Goal: Task Accomplishment & Management: Manage account settings

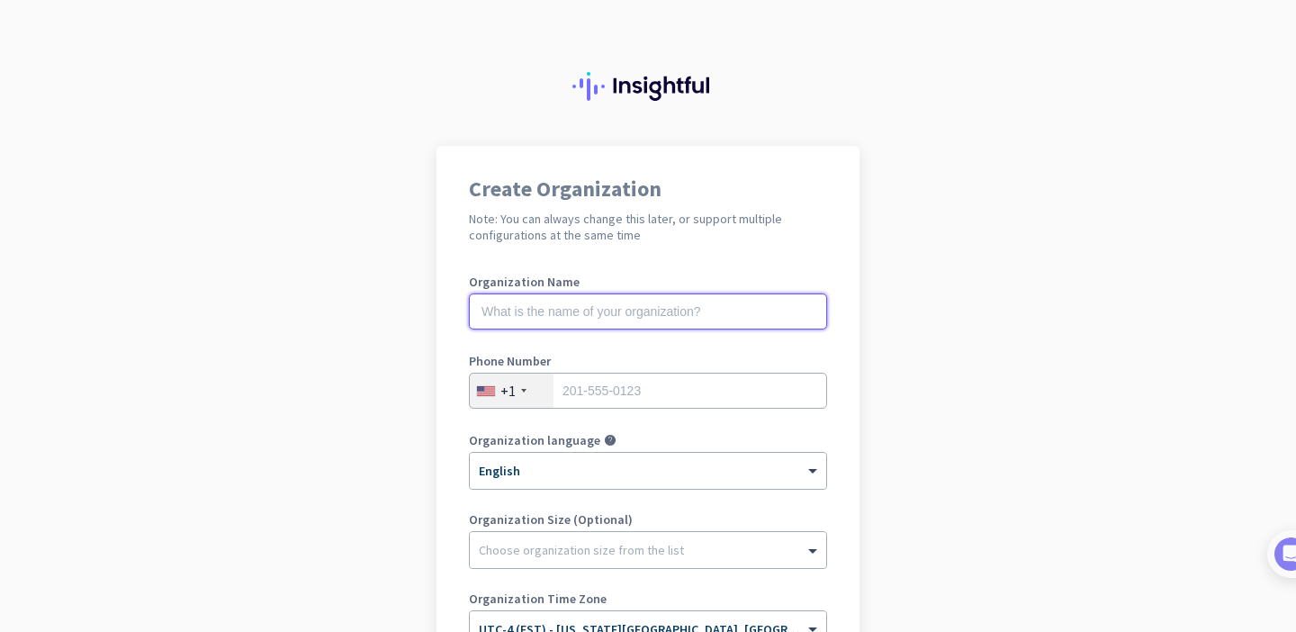
click at [571, 316] on input "text" at bounding box center [648, 311] width 358 height 36
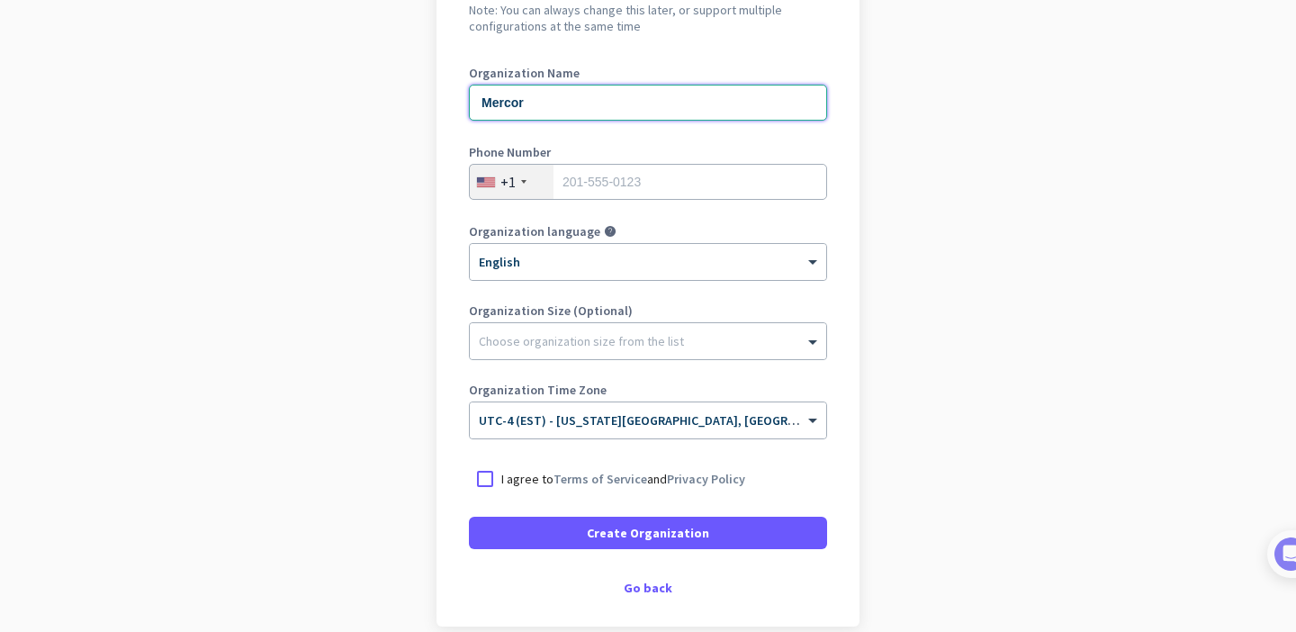
scroll to position [279, 0]
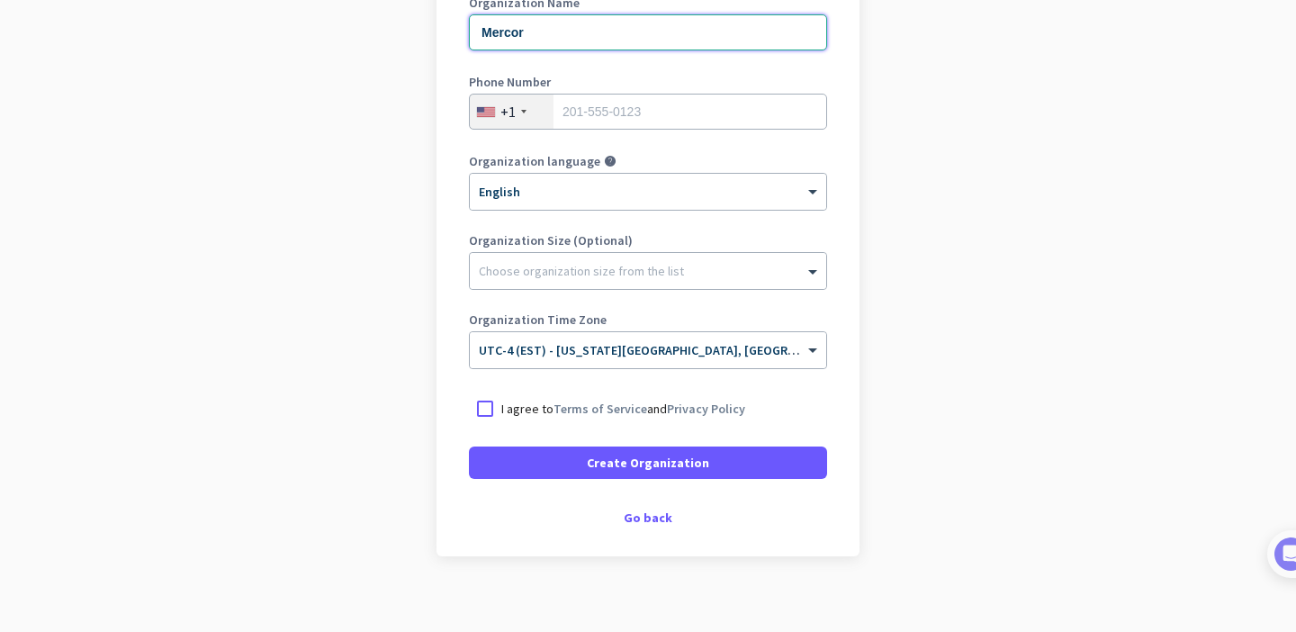
type input "Mercor"
click at [603, 106] on input "tel" at bounding box center [648, 112] width 358 height 36
type input "4848888011"
click at [541, 269] on div at bounding box center [648, 266] width 356 height 18
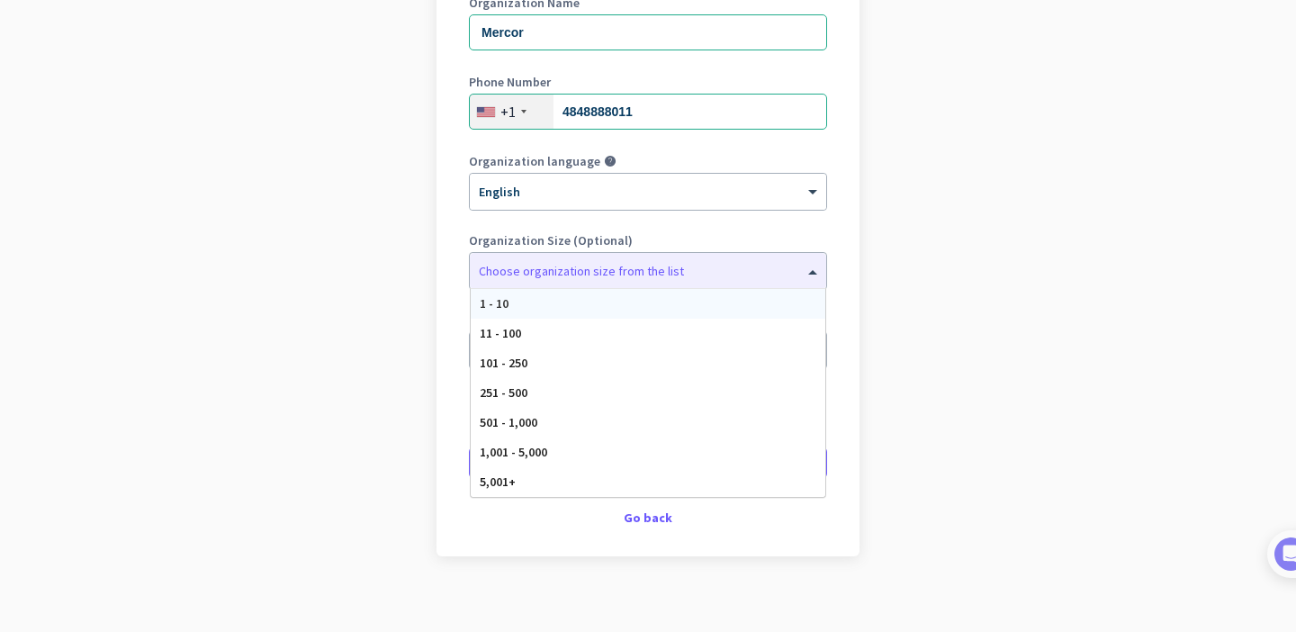
click at [373, 295] on app-onboarding-organization "Create Organization Note: You can always change this later, or support multiple…" at bounding box center [648, 257] width 1296 height 780
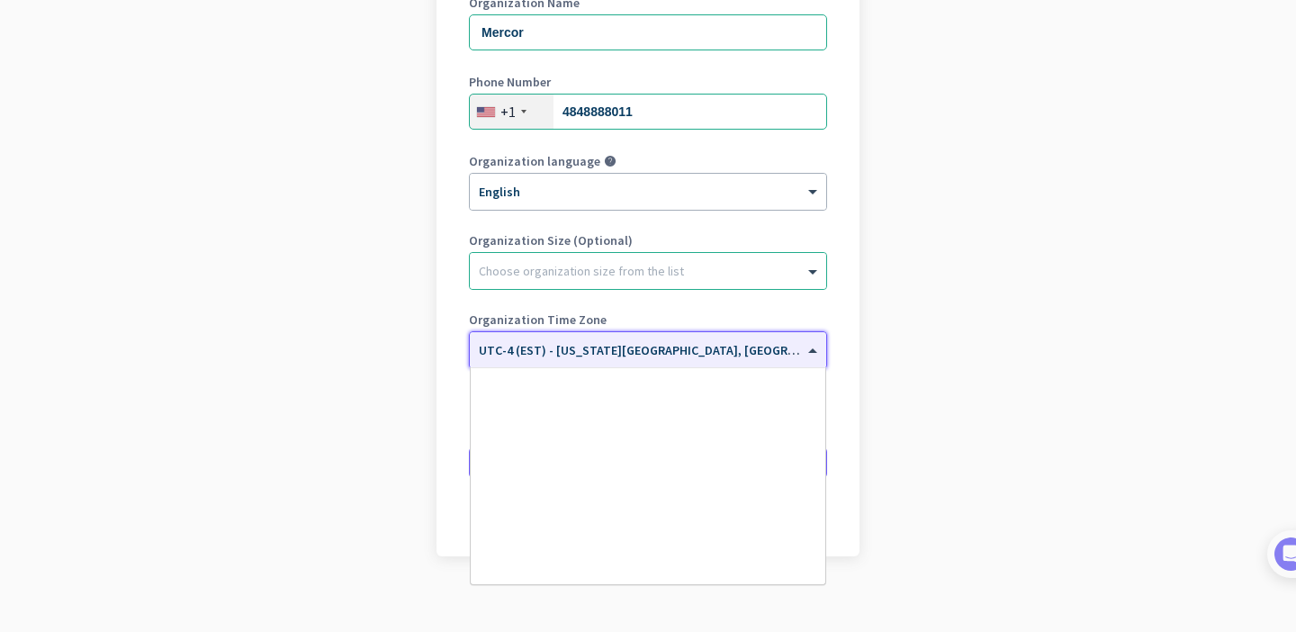
click at [582, 344] on input "text" at bounding box center [630, 345] width 302 height 14
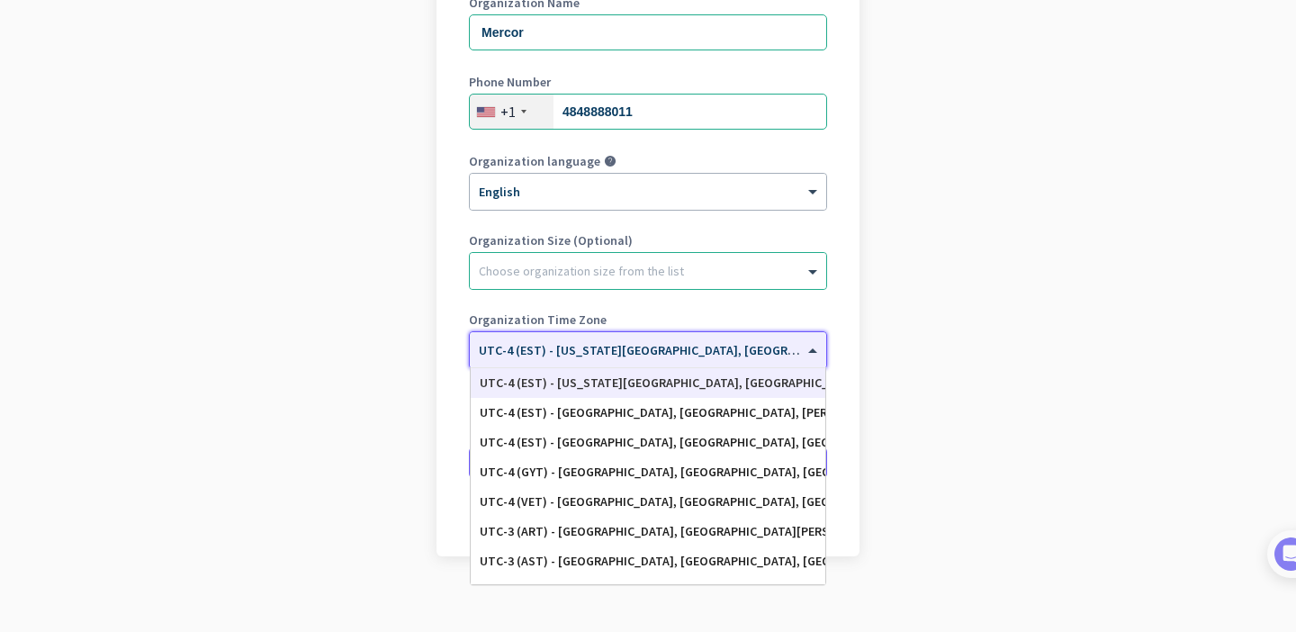
click at [602, 384] on div "UTC-4 (EST) - [US_STATE][GEOGRAPHIC_DATA], [GEOGRAPHIC_DATA], [GEOGRAPHIC_DATA]…" at bounding box center [648, 382] width 337 height 15
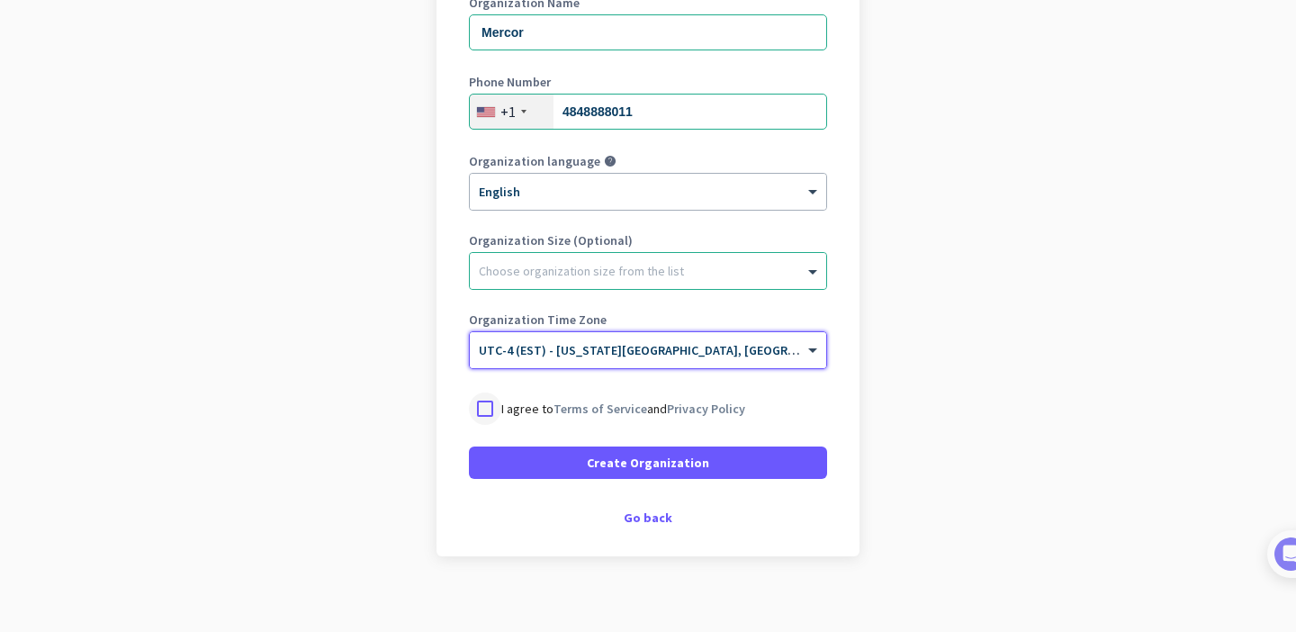
click at [492, 411] on div at bounding box center [485, 408] width 32 height 32
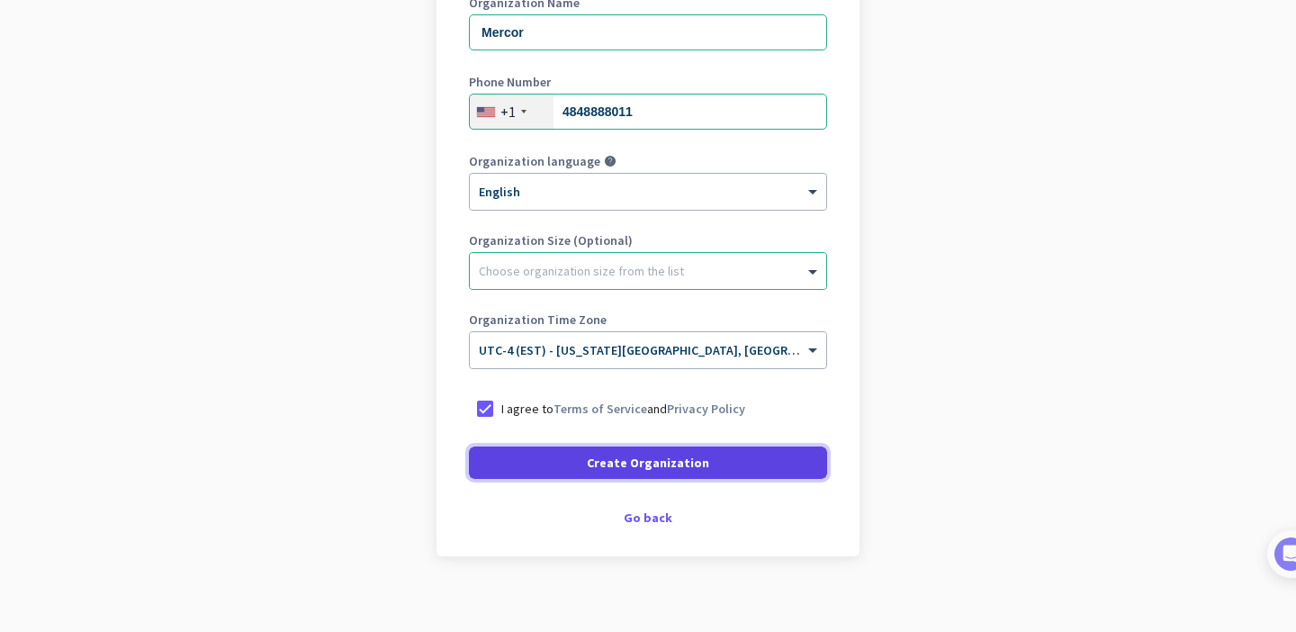
click at [589, 472] on span at bounding box center [648, 462] width 358 height 43
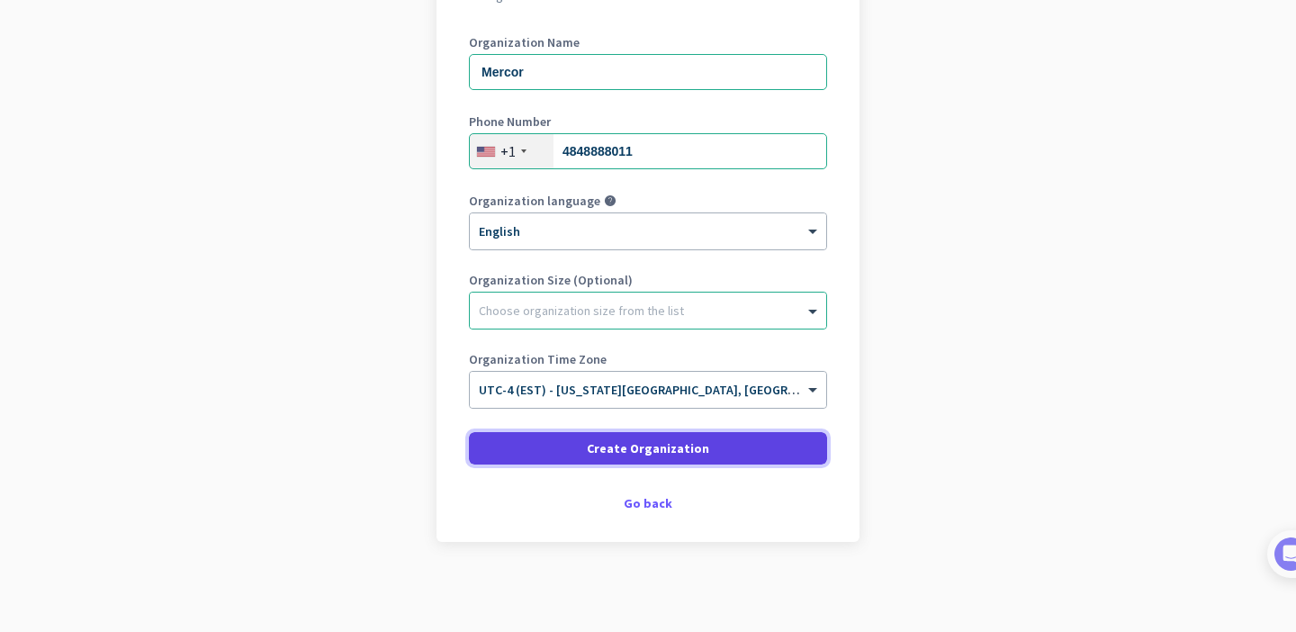
scroll to position [239, 0]
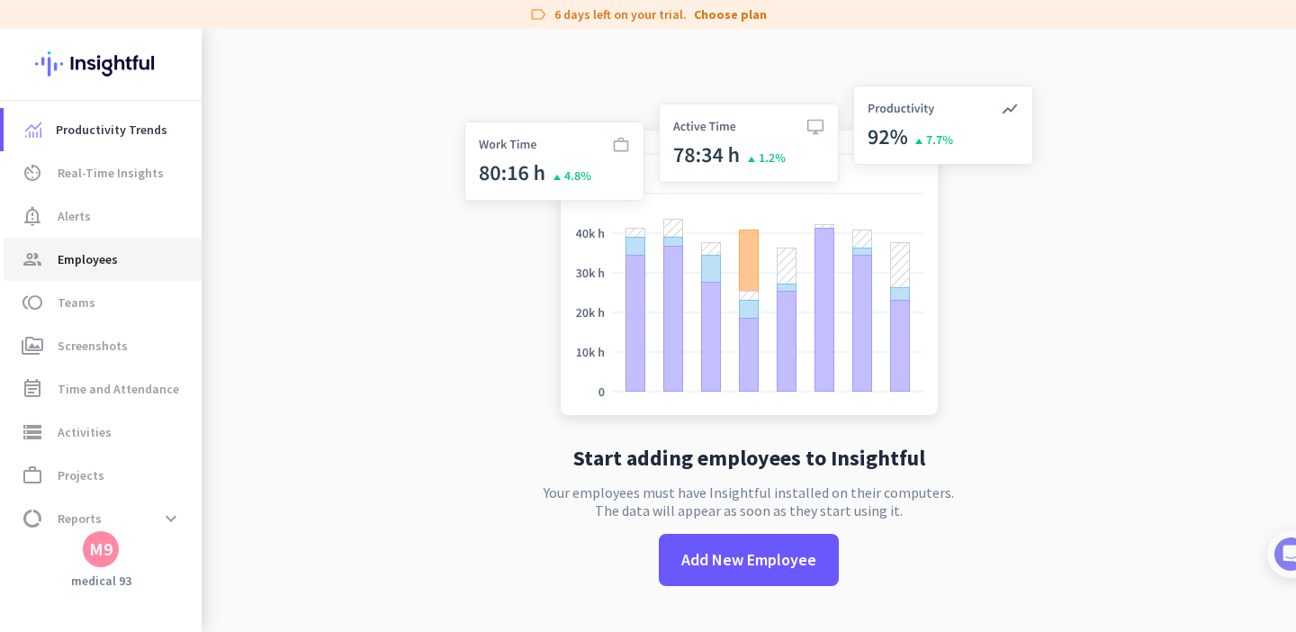
click at [129, 257] on span "group Employees" at bounding box center [102, 259] width 169 height 22
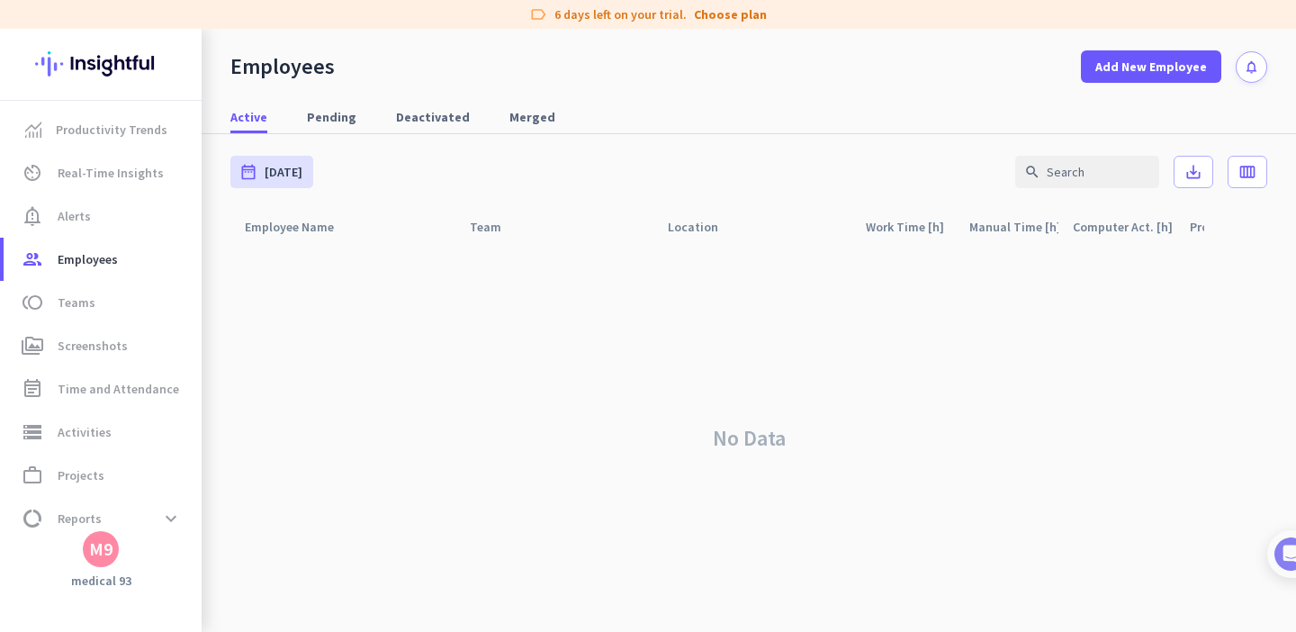
click at [108, 557] on div "M9" at bounding box center [100, 549] width 23 height 18
click at [349, 480] on div at bounding box center [648, 316] width 1296 height 632
click at [747, 17] on link "Choose plan" at bounding box center [730, 14] width 73 height 18
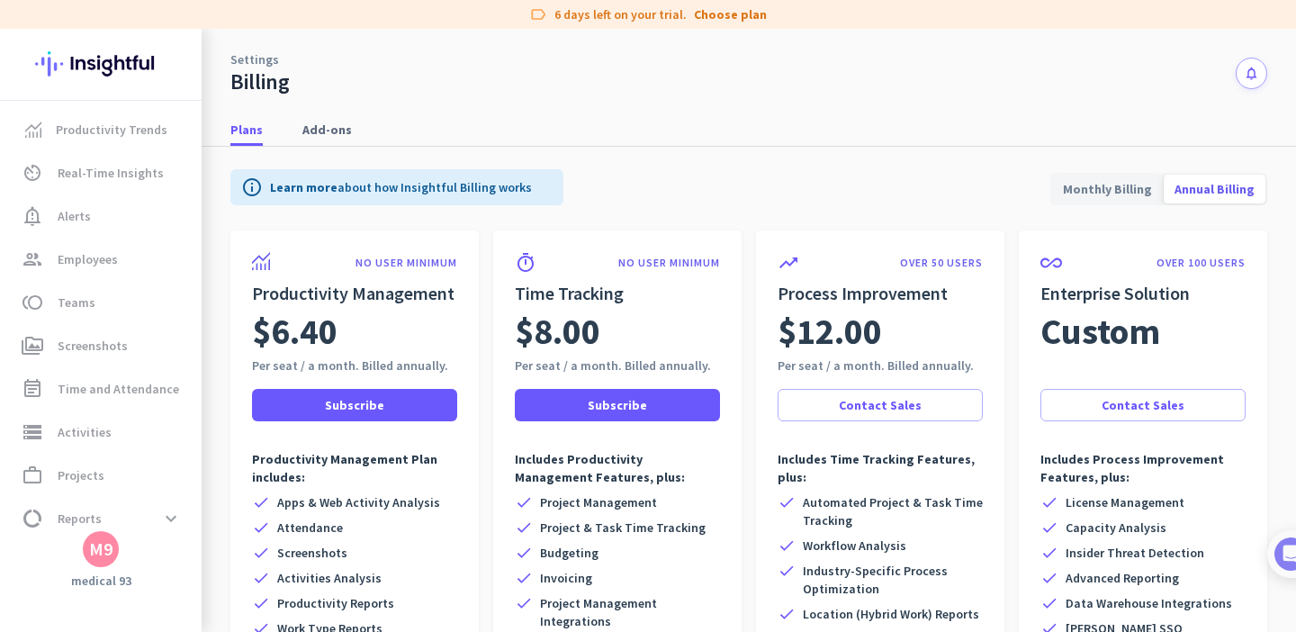
click at [272, 77] on div "Billing" at bounding box center [259, 81] width 59 height 27
click at [99, 556] on div "M9" at bounding box center [100, 549] width 23 height 18
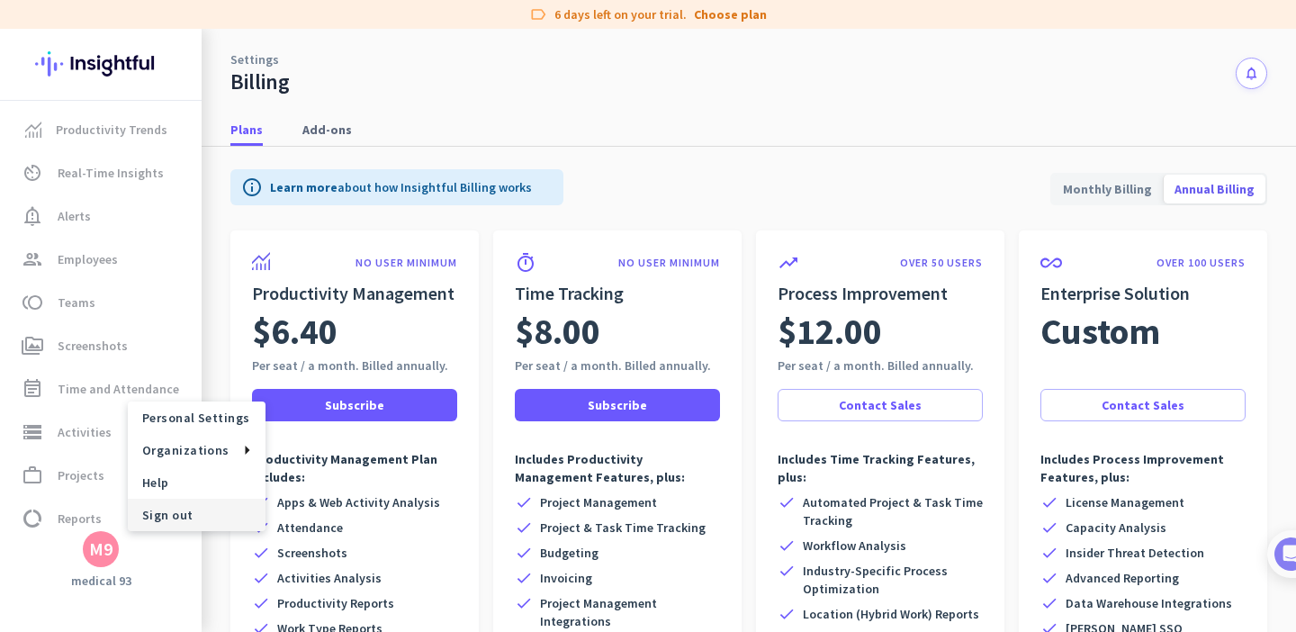
click at [166, 504] on span "Sign out" at bounding box center [197, 515] width 138 height 32
